Goal: Information Seeking & Learning: Learn about a topic

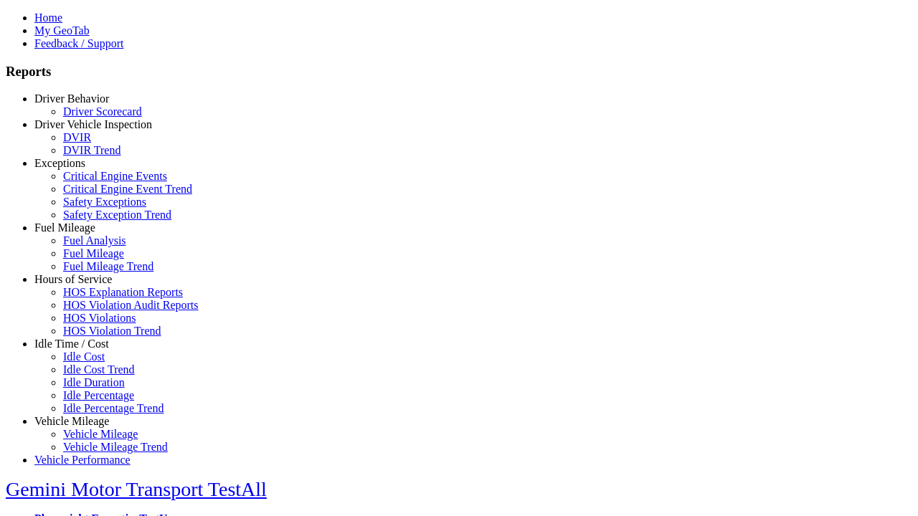
click at [82, 285] on link "Hours of Service" at bounding box center [72, 279] width 77 height 12
click at [93, 298] on link "HOS Explanation Reports" at bounding box center [123, 292] width 120 height 12
